Goal: Task Accomplishment & Management: Manage account settings

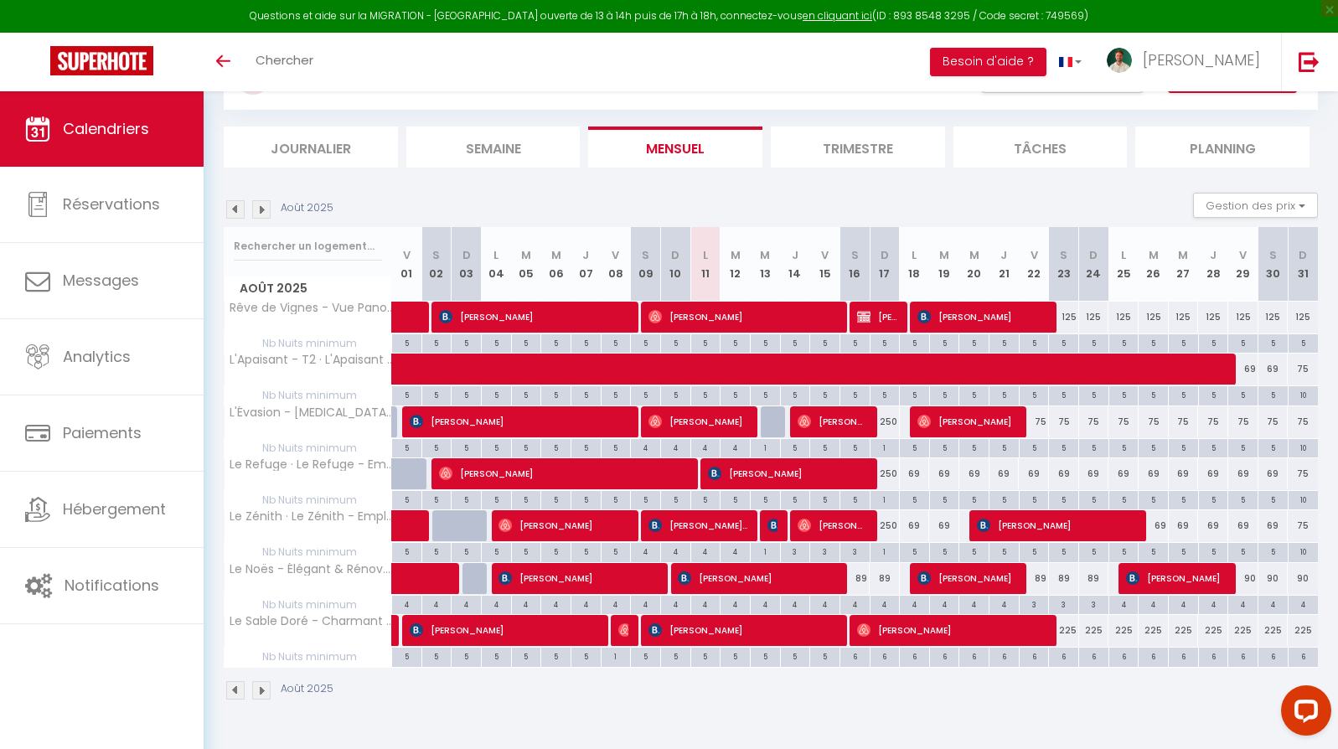
scroll to position [81, 0]
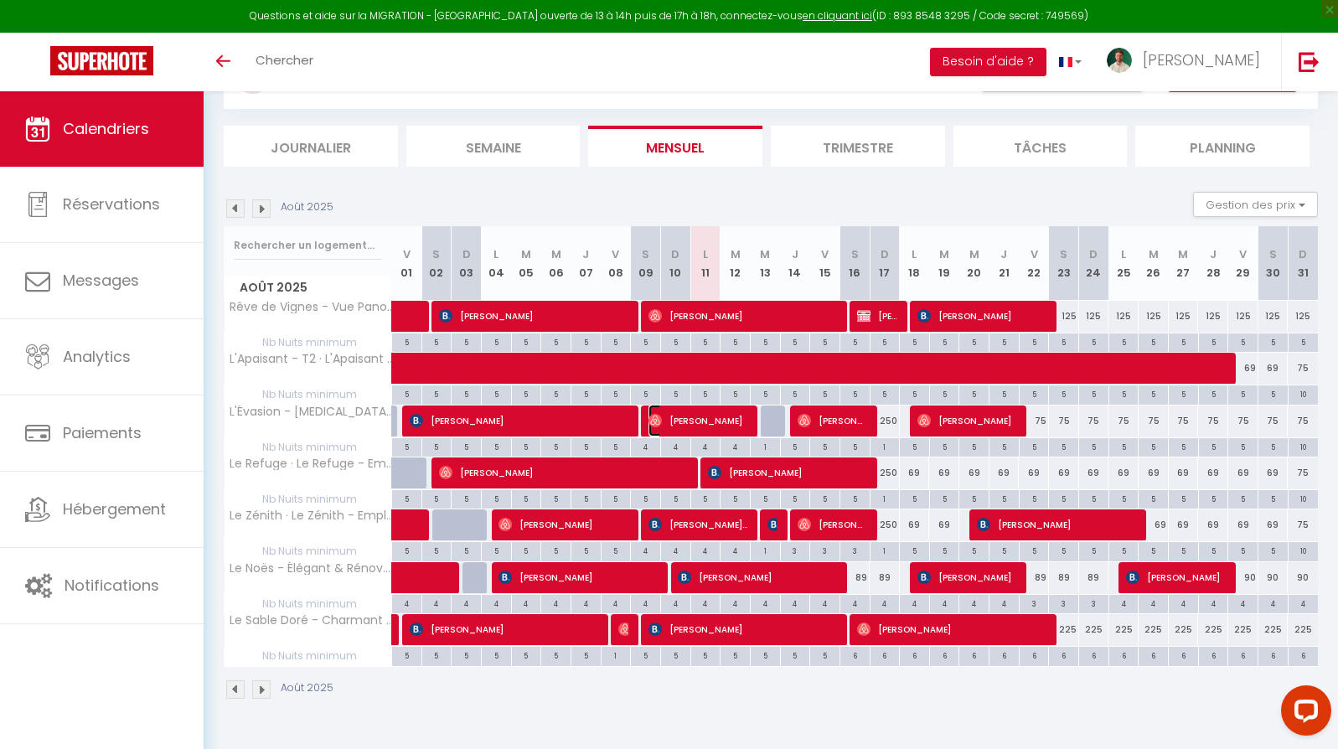
click at [725, 426] on span "[PERSON_NAME]" at bounding box center [698, 421] width 101 height 32
select select "OK"
select select "0"
select select "1"
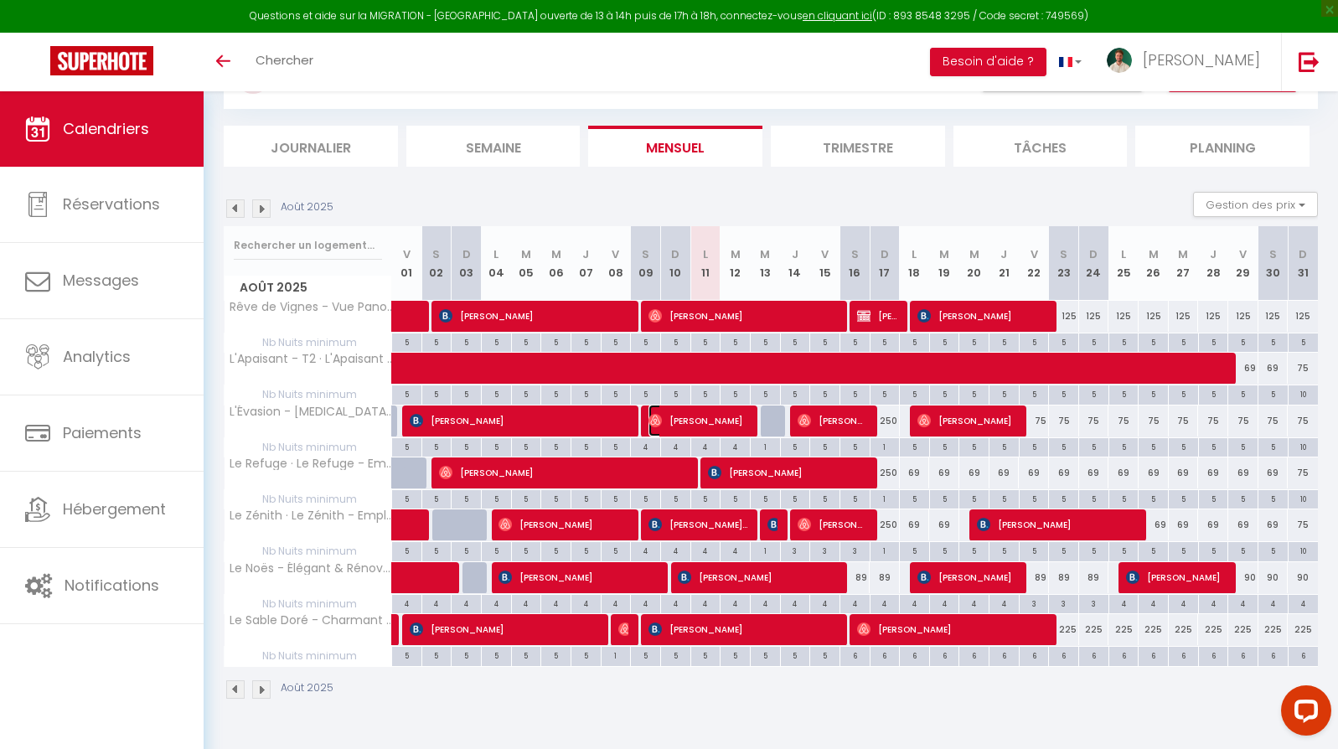
select select "1"
select select
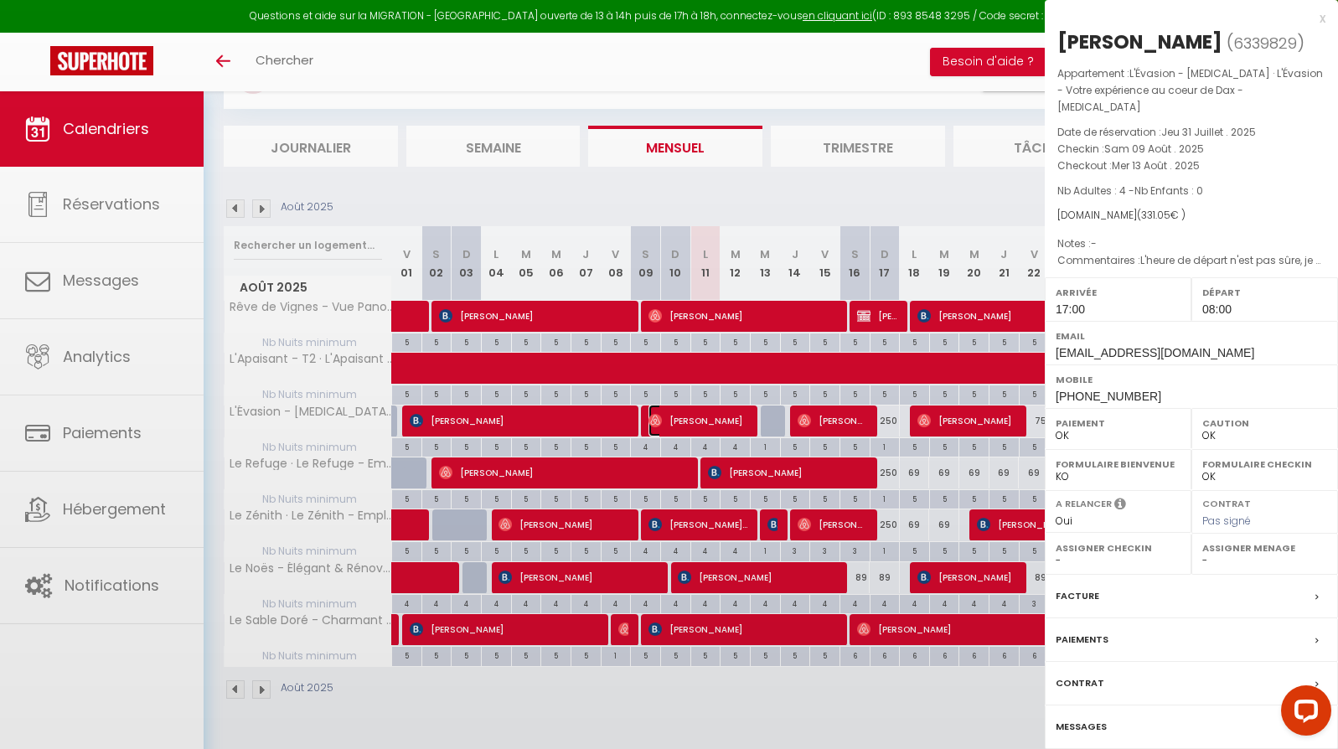
select select "35956"
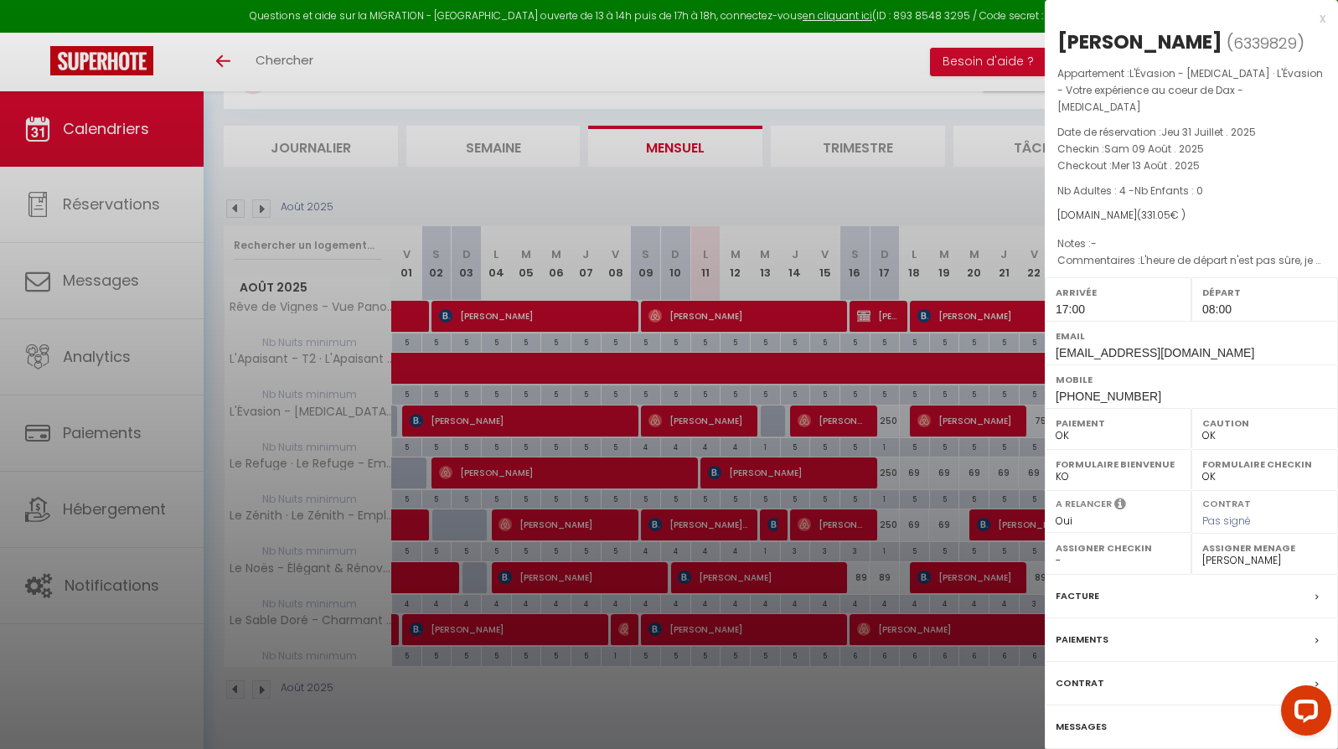
click at [1317, 17] on div "x" at bounding box center [1185, 18] width 281 height 20
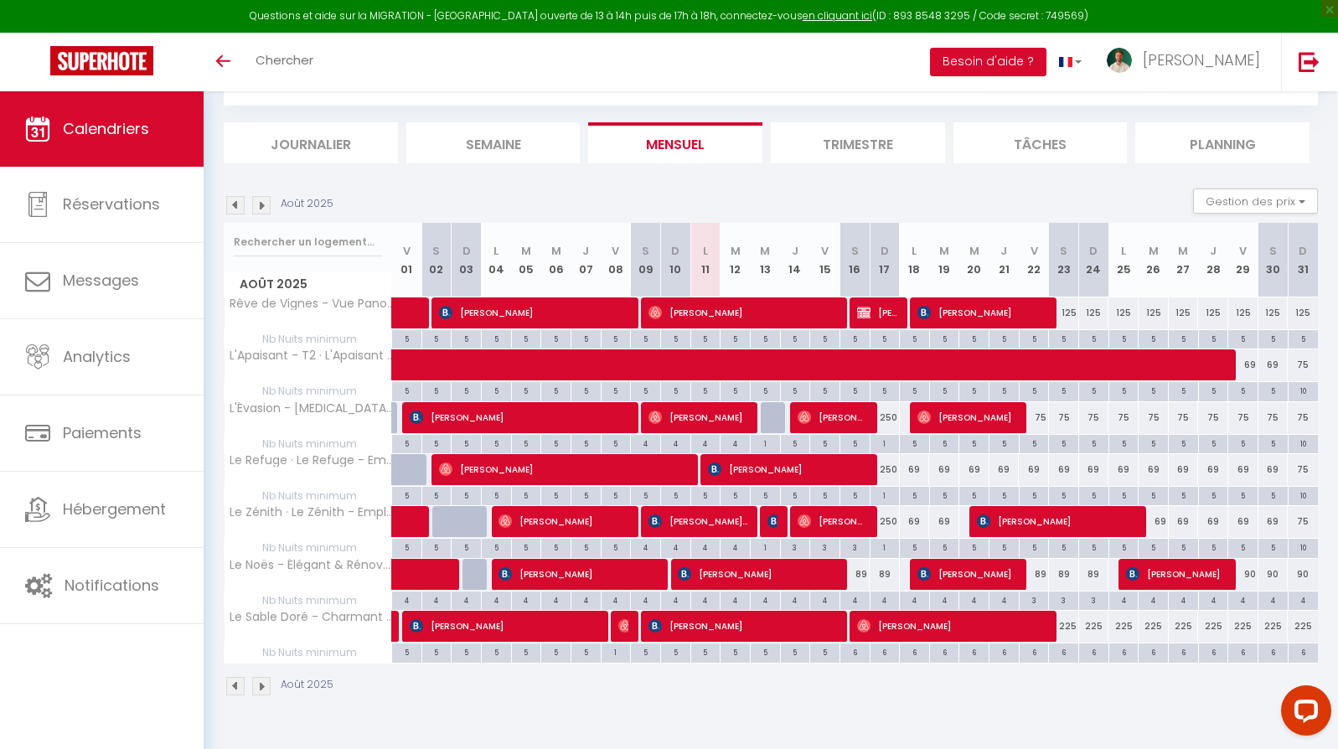
scroll to position [91, 0]
